Goal: Transaction & Acquisition: Purchase product/service

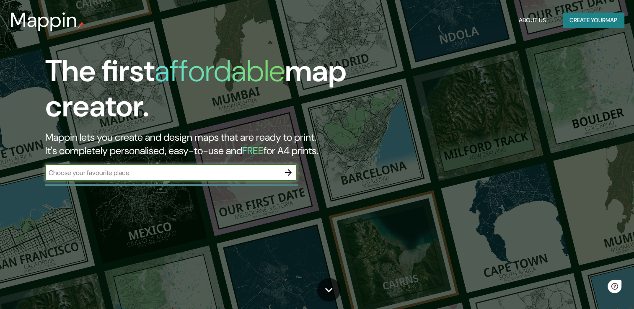
click at [228, 174] on input "text" at bounding box center [162, 173] width 235 height 10
click at [184, 177] on input "text" at bounding box center [162, 173] width 235 height 10
type input "markthal"
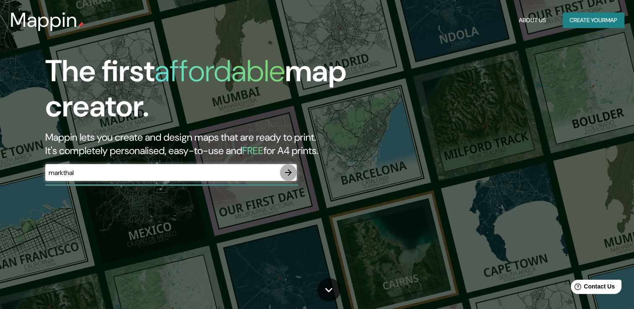
click at [290, 172] on icon "button" at bounding box center [288, 172] width 7 height 7
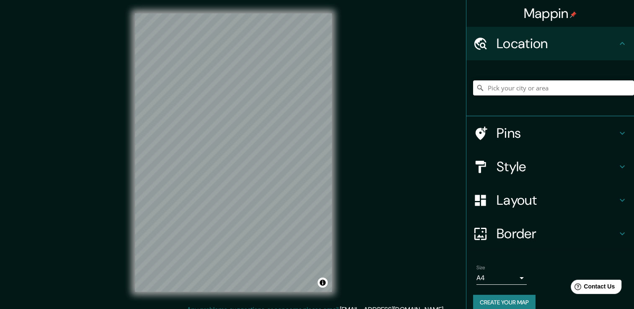
click at [514, 93] on input "Pick your city or area" at bounding box center [553, 87] width 161 height 15
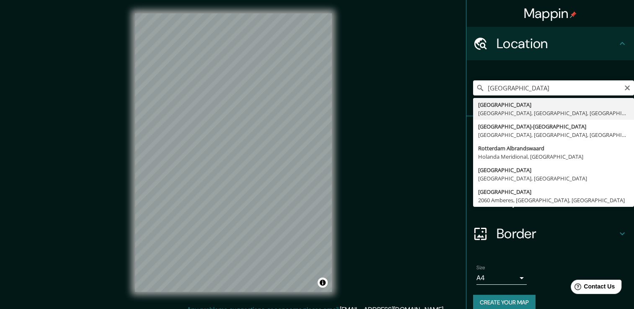
type input "Rotterdam Centrum, Róterdam, Holanda Meridional, Países Bajos"
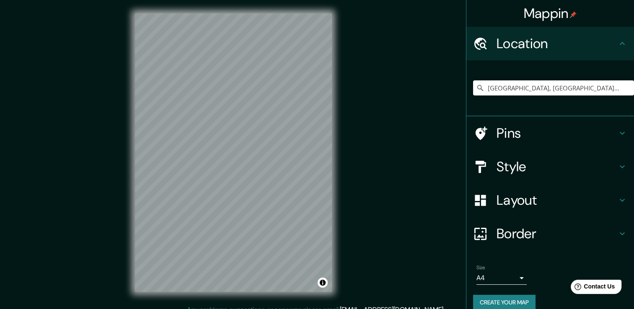
click at [356, 117] on div "Mappin Location Rotterdam Centrum, Róterdam, Holanda Meridional, Países Bajos P…" at bounding box center [317, 159] width 634 height 319
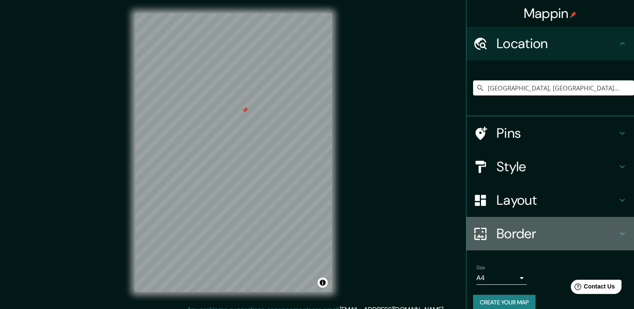
click at [527, 232] on h4 "Border" at bounding box center [557, 234] width 121 height 17
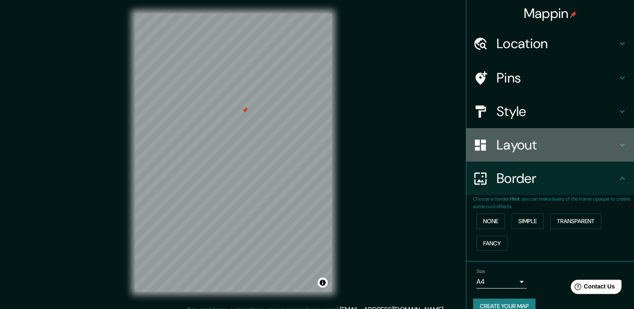
click at [514, 147] on h4 "Layout" at bounding box center [557, 145] width 121 height 17
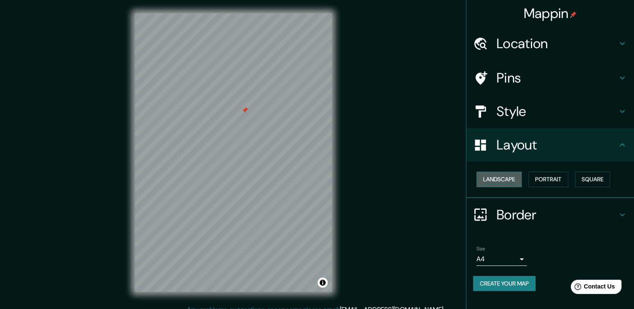
click at [515, 180] on button "Landscape" at bounding box center [499, 180] width 45 height 16
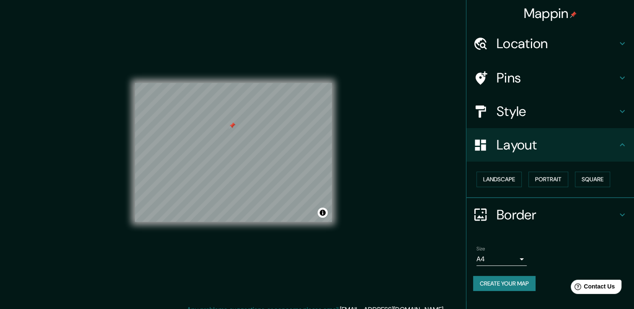
click at [517, 112] on h4 "Style" at bounding box center [557, 111] width 121 height 17
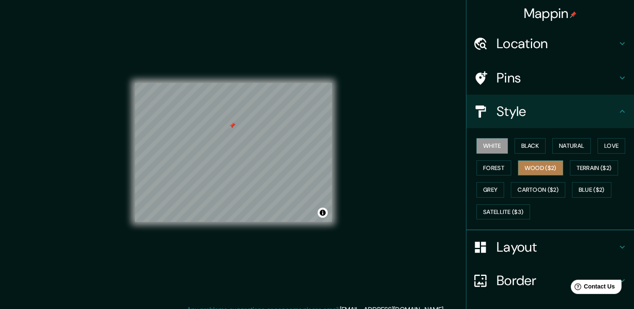
click at [524, 170] on button "Wood ($2)" at bounding box center [540, 169] width 45 height 16
click at [488, 166] on button "Forest" at bounding box center [494, 169] width 35 height 16
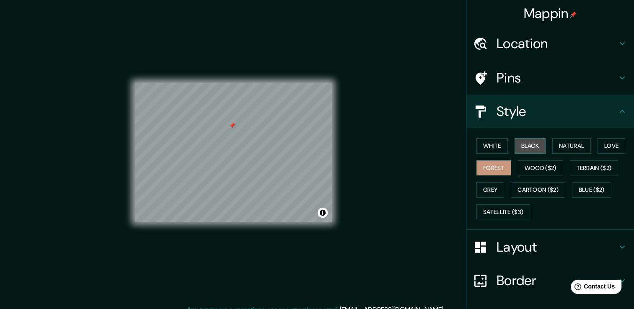
click at [522, 147] on button "Black" at bounding box center [530, 146] width 31 height 16
click at [558, 146] on button "Natural" at bounding box center [572, 146] width 39 height 16
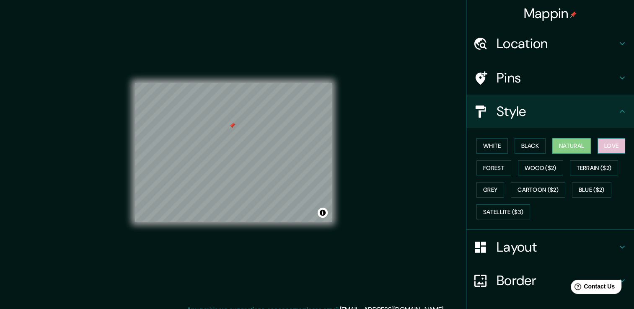
click at [598, 149] on button "Love" at bounding box center [612, 146] width 28 height 16
click at [485, 194] on button "Grey" at bounding box center [491, 190] width 28 height 16
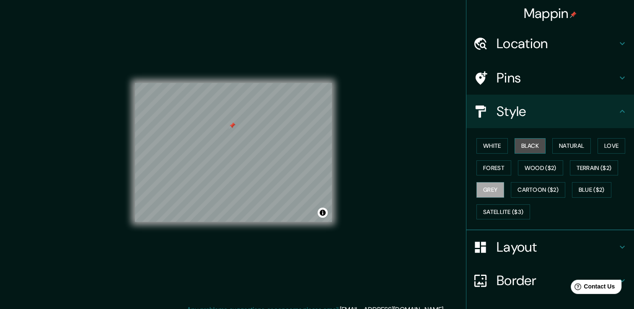
click at [528, 143] on button "Black" at bounding box center [530, 146] width 31 height 16
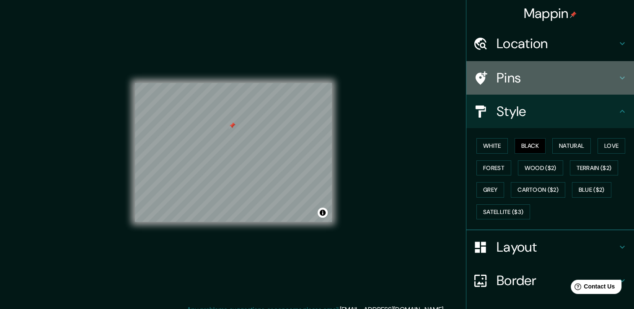
click at [515, 74] on h4 "Pins" at bounding box center [557, 78] width 121 height 17
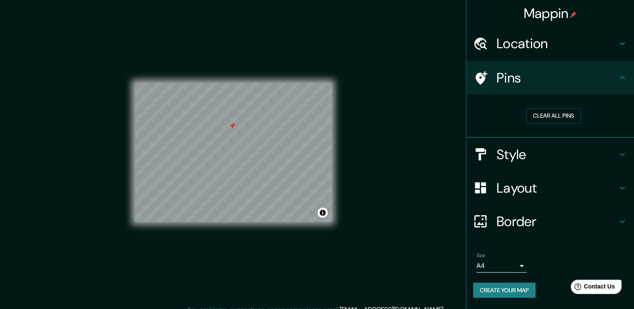
click at [513, 157] on h4 "Style" at bounding box center [557, 154] width 121 height 17
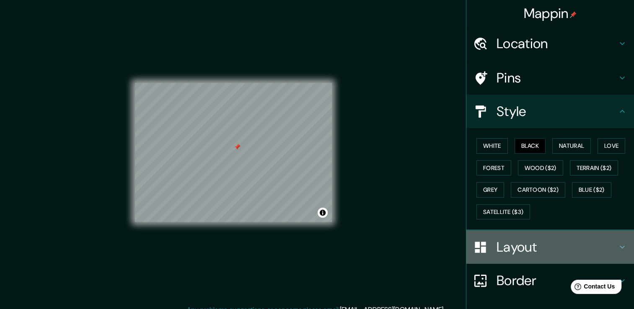
click at [524, 239] on h4 "Layout" at bounding box center [557, 247] width 121 height 17
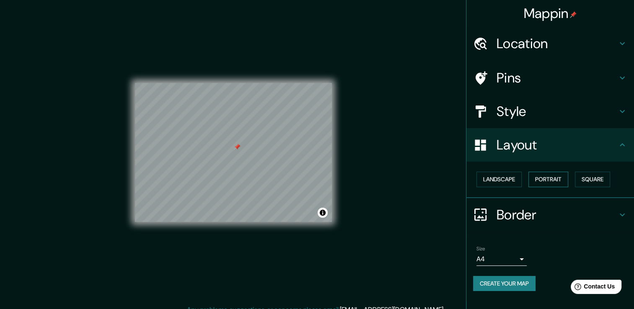
click at [560, 179] on button "Portrait" at bounding box center [549, 180] width 40 height 16
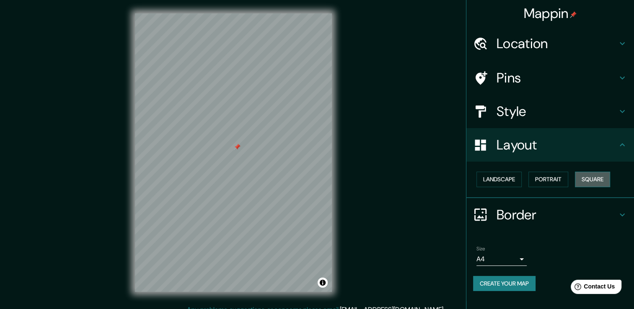
click at [596, 174] on button "Square" at bounding box center [592, 180] width 35 height 16
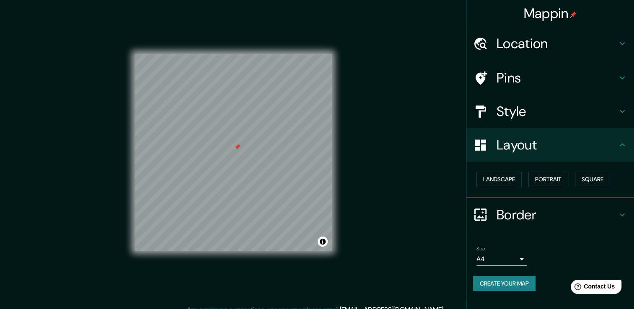
scroll to position [9, 0]
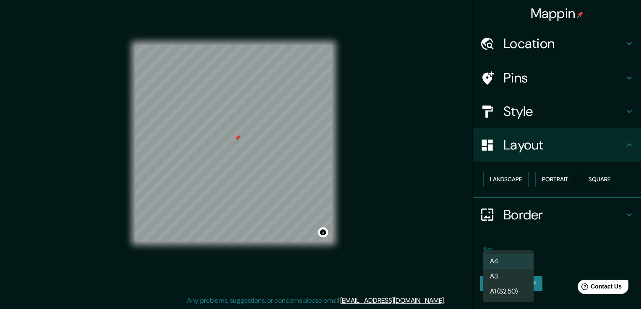
click at [504, 262] on body "Mappin Location Rotterdam Centrum, Róterdam, Holanda Meridional, Países Bajos P…" at bounding box center [320, 145] width 641 height 309
click at [510, 273] on li "A3" at bounding box center [508, 276] width 50 height 15
type input "a4"
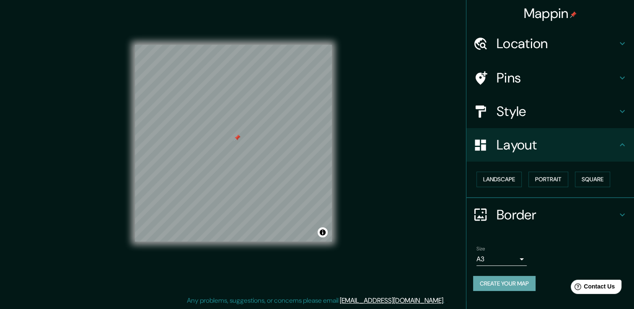
click at [514, 287] on button "Create your map" at bounding box center [504, 284] width 62 height 16
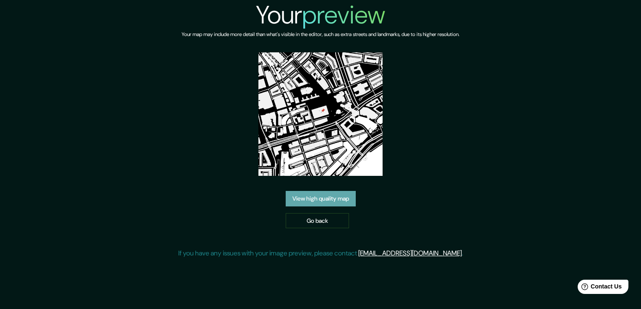
click at [335, 191] on link "View high quality map" at bounding box center [321, 199] width 70 height 16
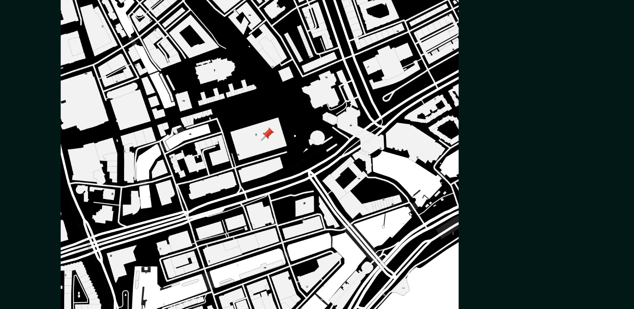
drag, startPoint x: 333, startPoint y: 124, endPoint x: 347, endPoint y: 122, distance: 14.1
drag, startPoint x: 347, startPoint y: 122, endPoint x: 323, endPoint y: 126, distance: 24.7
click at [323, 126] on img at bounding box center [317, 130] width 186 height 186
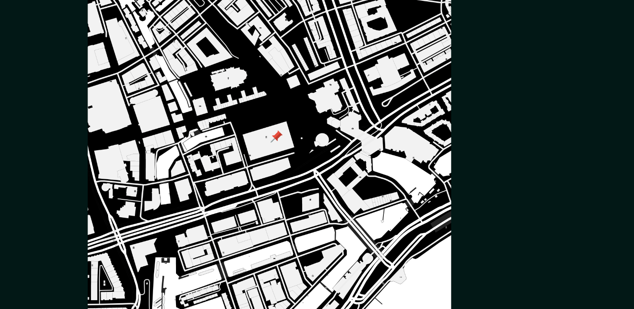
click at [393, 156] on img at bounding box center [317, 130] width 186 height 186
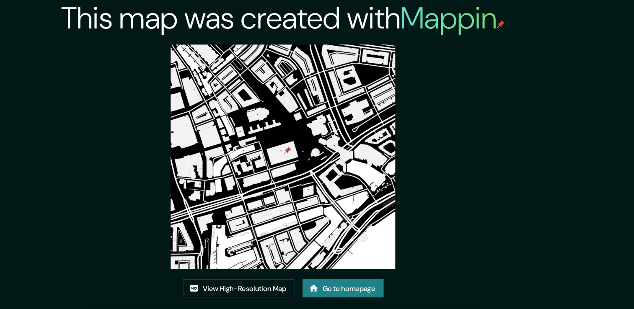
click at [324, 111] on img at bounding box center [317, 130] width 186 height 186
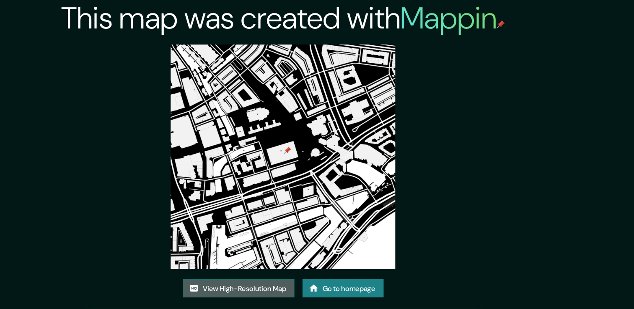
click at [311, 234] on link "View High-Resolution Map" at bounding box center [280, 239] width 92 height 16
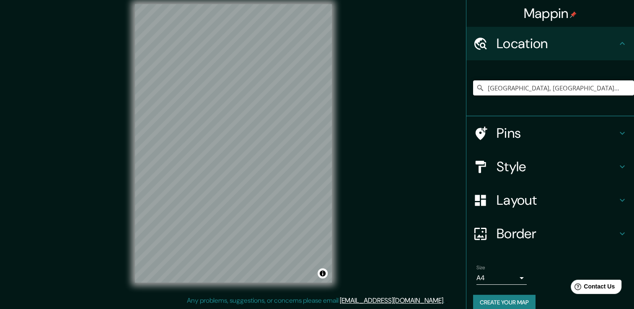
click at [547, 93] on input "[GEOGRAPHIC_DATA], [GEOGRAPHIC_DATA], [GEOGRAPHIC_DATA], [GEOGRAPHIC_DATA]" at bounding box center [553, 87] width 161 height 15
click at [620, 89] on input "[GEOGRAPHIC_DATA], [GEOGRAPHIC_DATA], [GEOGRAPHIC_DATA], [GEOGRAPHIC_DATA]" at bounding box center [553, 87] width 161 height 15
click at [478, 86] on icon at bounding box center [481, 88] width 6 height 6
click at [476, 87] on icon at bounding box center [480, 88] width 8 height 8
click at [565, 88] on input "[GEOGRAPHIC_DATA], [GEOGRAPHIC_DATA][PERSON_NAME][GEOGRAPHIC_DATA], [GEOGRAPHIC…" at bounding box center [553, 87] width 161 height 15
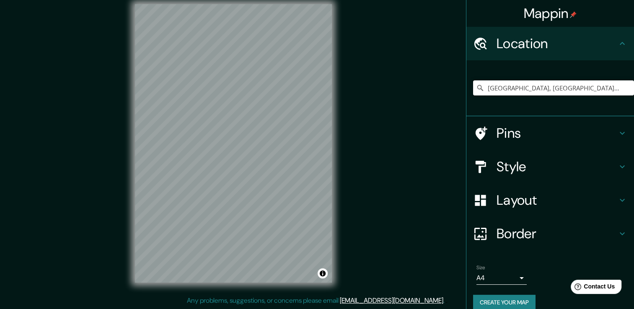
click at [565, 88] on input "[GEOGRAPHIC_DATA], [GEOGRAPHIC_DATA][PERSON_NAME][GEOGRAPHIC_DATA], [GEOGRAPHIC…" at bounding box center [553, 87] width 161 height 15
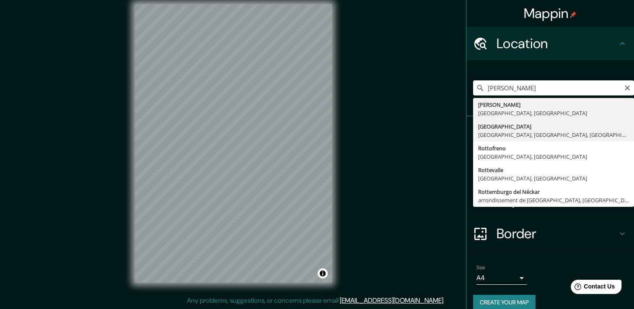
type input "[GEOGRAPHIC_DATA], [GEOGRAPHIC_DATA][PERSON_NAME][GEOGRAPHIC_DATA], [GEOGRAPHIC…"
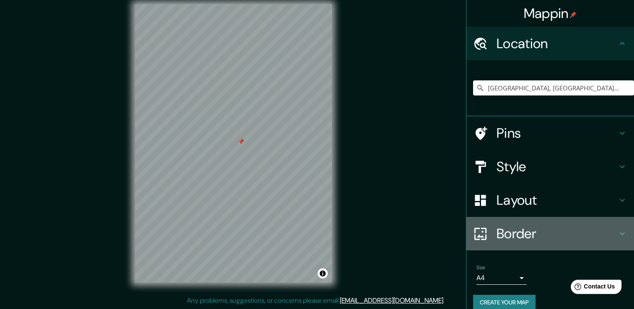
click at [497, 234] on h4 "Border" at bounding box center [557, 234] width 121 height 17
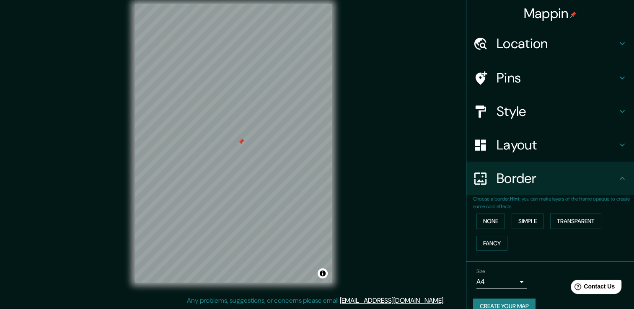
scroll to position [14, 0]
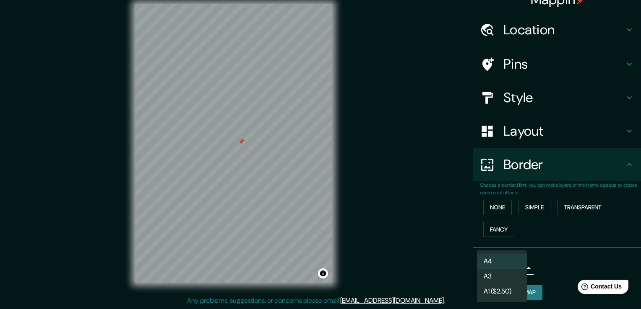
click at [515, 268] on body "Mappin Location Rotterdam Centrum, Róterdam, Holanda Meridional, Países Bajos P…" at bounding box center [320, 145] width 641 height 309
click at [514, 275] on li "A3" at bounding box center [502, 276] width 50 height 15
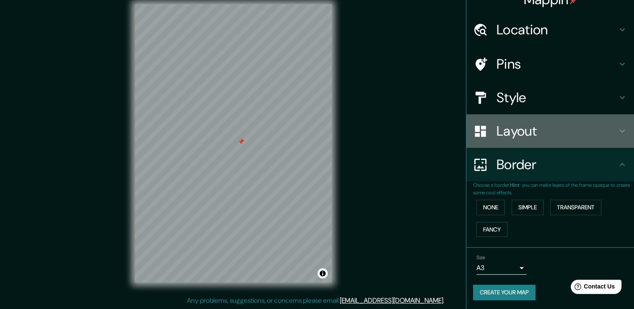
click at [522, 138] on h4 "Layout" at bounding box center [557, 131] width 121 height 17
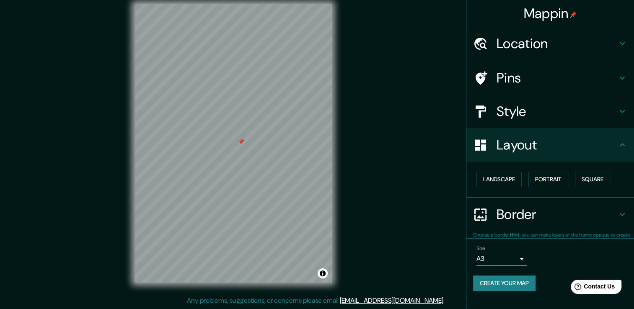
scroll to position [0, 0]
click at [553, 176] on button "Portrait" at bounding box center [549, 180] width 40 height 16
click at [596, 180] on button "Square" at bounding box center [592, 180] width 35 height 16
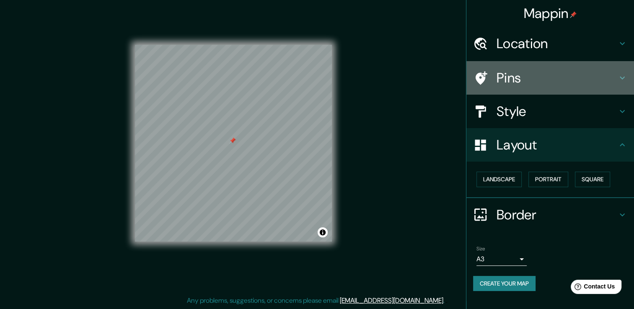
click at [529, 82] on h4 "Pins" at bounding box center [557, 78] width 121 height 17
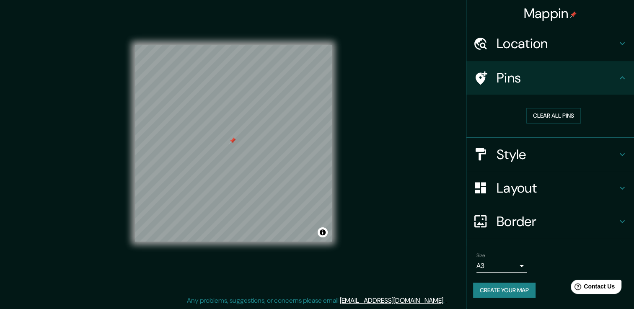
click at [542, 158] on h4 "Style" at bounding box center [557, 154] width 121 height 17
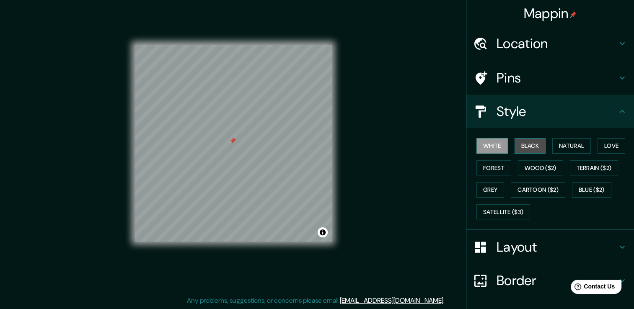
click at [525, 146] on button "Black" at bounding box center [530, 146] width 31 height 16
click at [494, 144] on button "White" at bounding box center [492, 146] width 31 height 16
click at [559, 143] on button "Natural" at bounding box center [572, 146] width 39 height 16
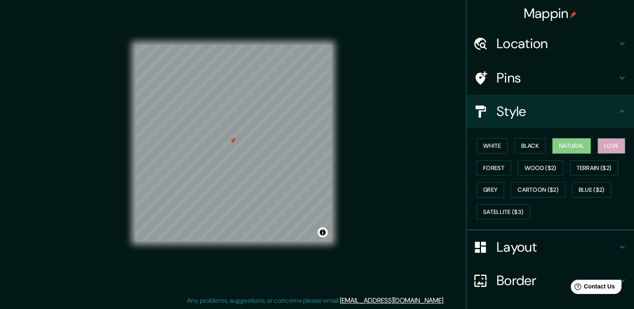
click at [622, 143] on button "Love" at bounding box center [612, 146] width 28 height 16
click at [490, 148] on button "White" at bounding box center [492, 146] width 31 height 16
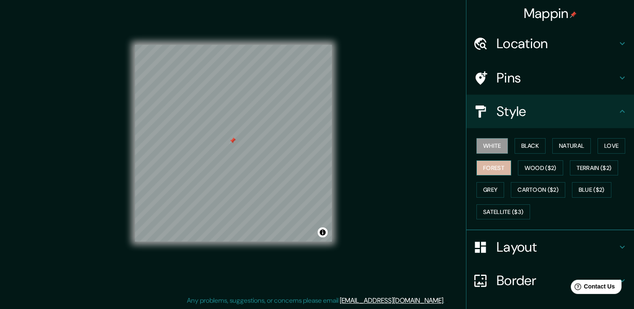
click at [495, 164] on button "Forest" at bounding box center [494, 169] width 35 height 16
click at [525, 166] on button "Wood ($2)" at bounding box center [540, 169] width 45 height 16
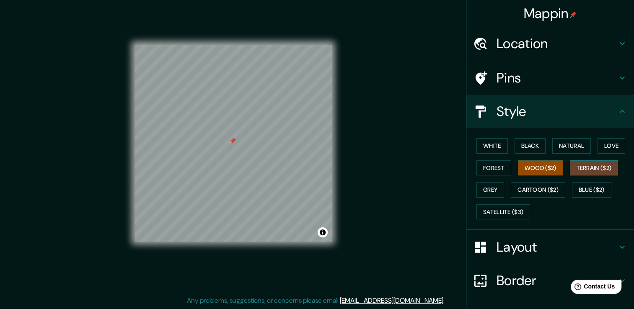
click at [577, 168] on button "Terrain ($2)" at bounding box center [594, 169] width 49 height 16
click at [493, 189] on button "Grey" at bounding box center [491, 190] width 28 height 16
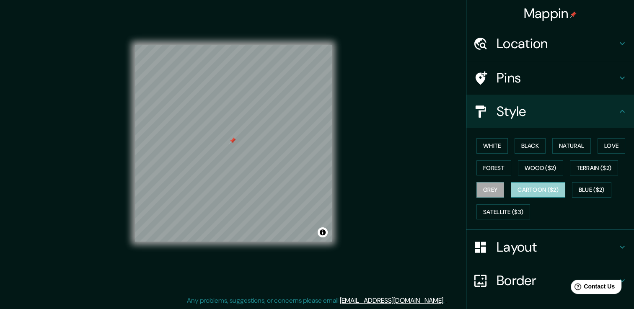
click at [527, 187] on button "Cartoon ($2)" at bounding box center [538, 190] width 55 height 16
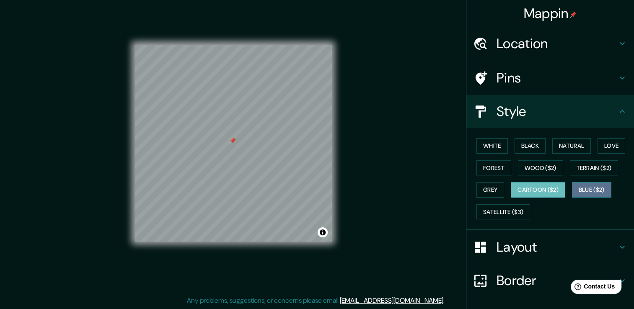
click at [597, 187] on button "Blue ($2)" at bounding box center [591, 190] width 39 height 16
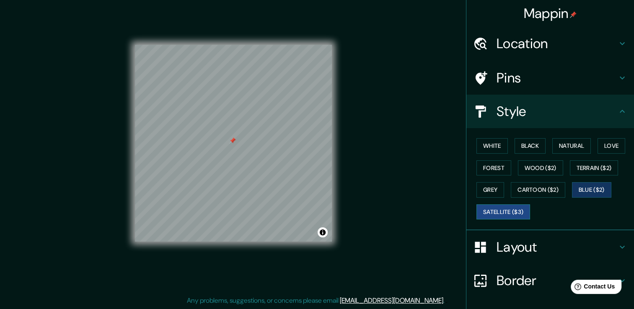
click at [513, 213] on button "Satellite ($3)" at bounding box center [504, 213] width 54 height 16
click at [485, 150] on button "White" at bounding box center [492, 146] width 31 height 16
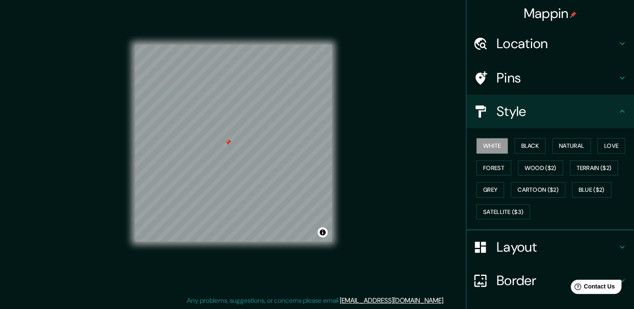
scroll to position [57, 0]
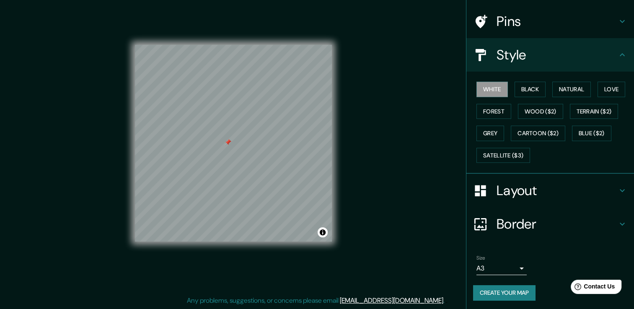
click at [509, 290] on button "Create your map" at bounding box center [504, 294] width 62 height 16
